Goal: Transaction & Acquisition: Purchase product/service

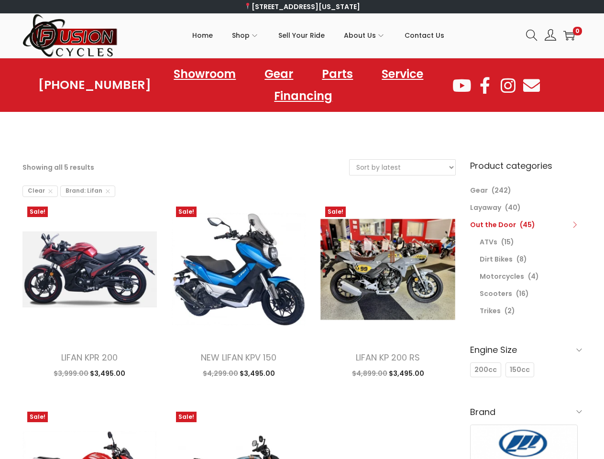
click at [531, 35] on icon at bounding box center [531, 35] width 11 height 11
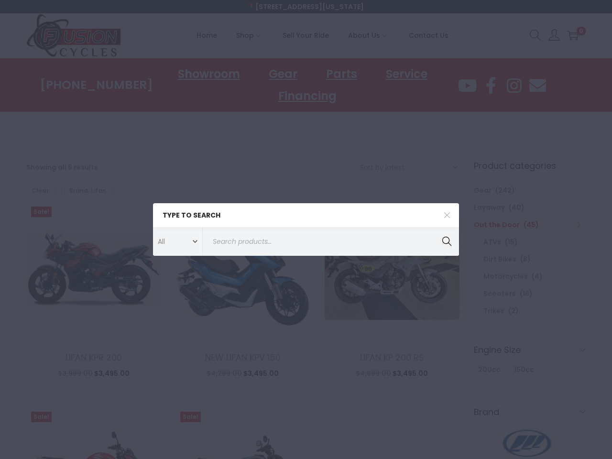
click at [39, 191] on span "Clear" at bounding box center [43, 190] width 35 height 11
select select "date"
click at [147, 397] on div "Type to search All ATVs ATVs Covers Dirt Bikes Dirt Bikes Gear Gloves Helmets L…" at bounding box center [306, 229] width 612 height 459
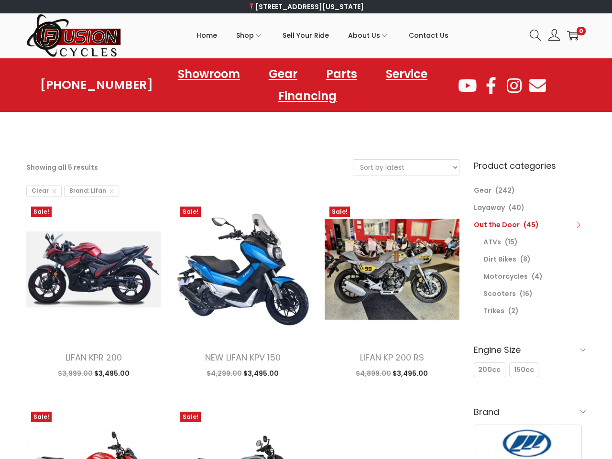
click at [296, 397] on ul "Sale! LIFAN KPR 200 $ 3,999.00 Original price was: $3,999.00. $ 3,495.00 Curren…" at bounding box center [242, 407] width 433 height 410
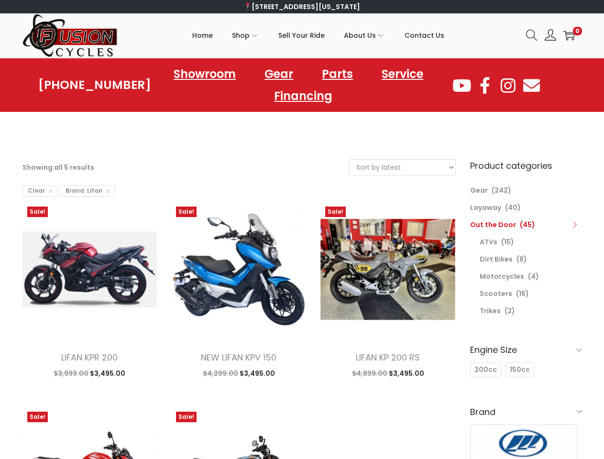
click at [574, 225] on icon at bounding box center [574, 224] width 7 height 7
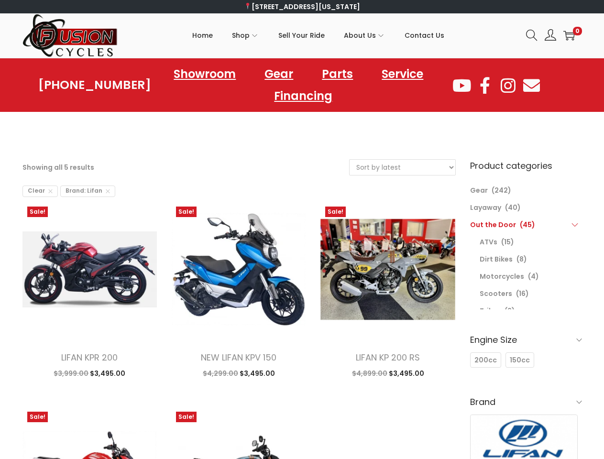
click at [526, 349] on h6 "Engine Size" at bounding box center [526, 339] width 112 height 22
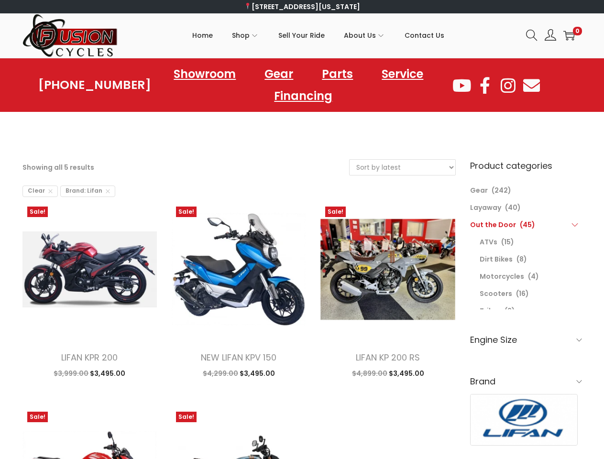
click at [485, 394] on img at bounding box center [523, 419] width 107 height 51
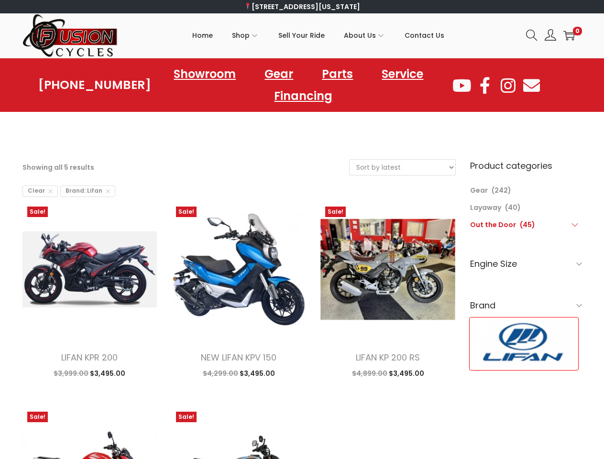
click at [517, 369] on div "Lifan" at bounding box center [524, 344] width 108 height 52
